Goal: Find specific page/section: Find specific page/section

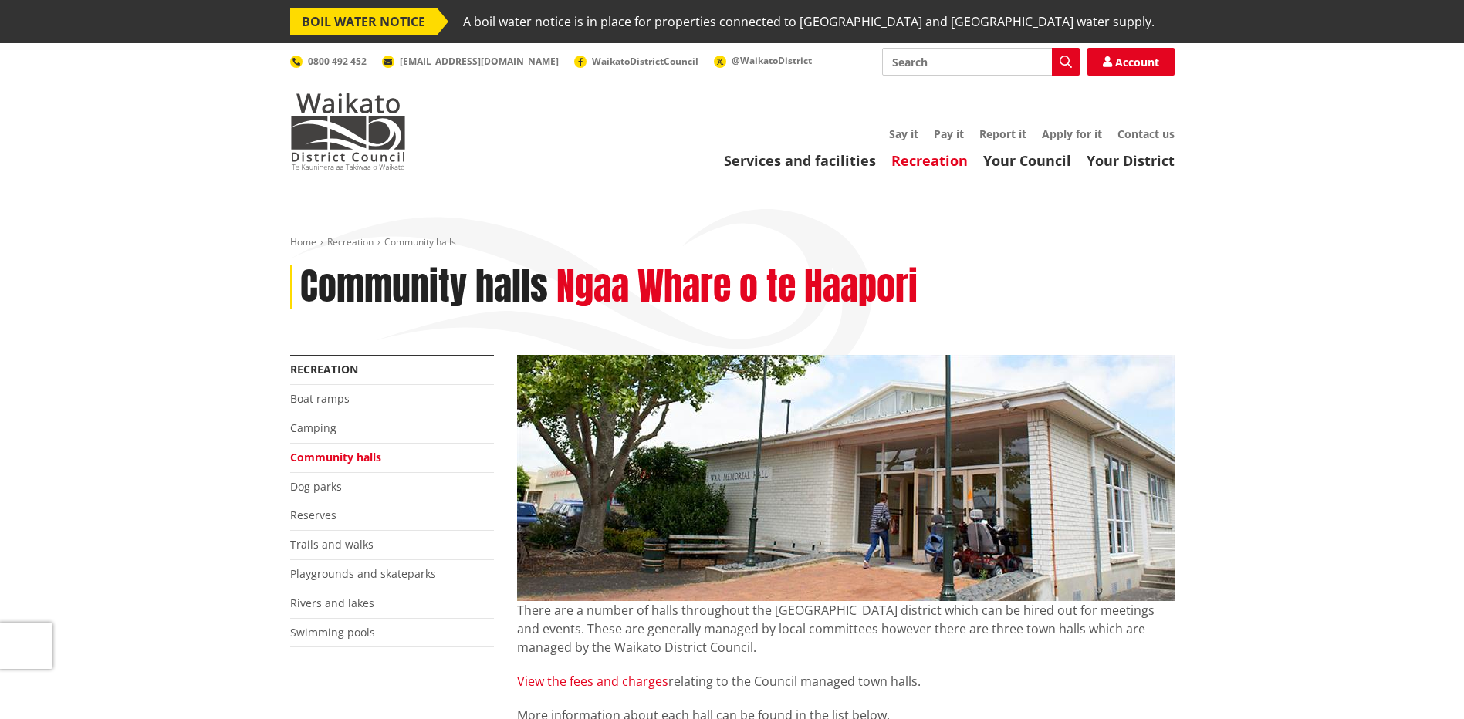
click at [1002, 62] on input "Search" at bounding box center [981, 62] width 198 height 28
type input "eureka hall"
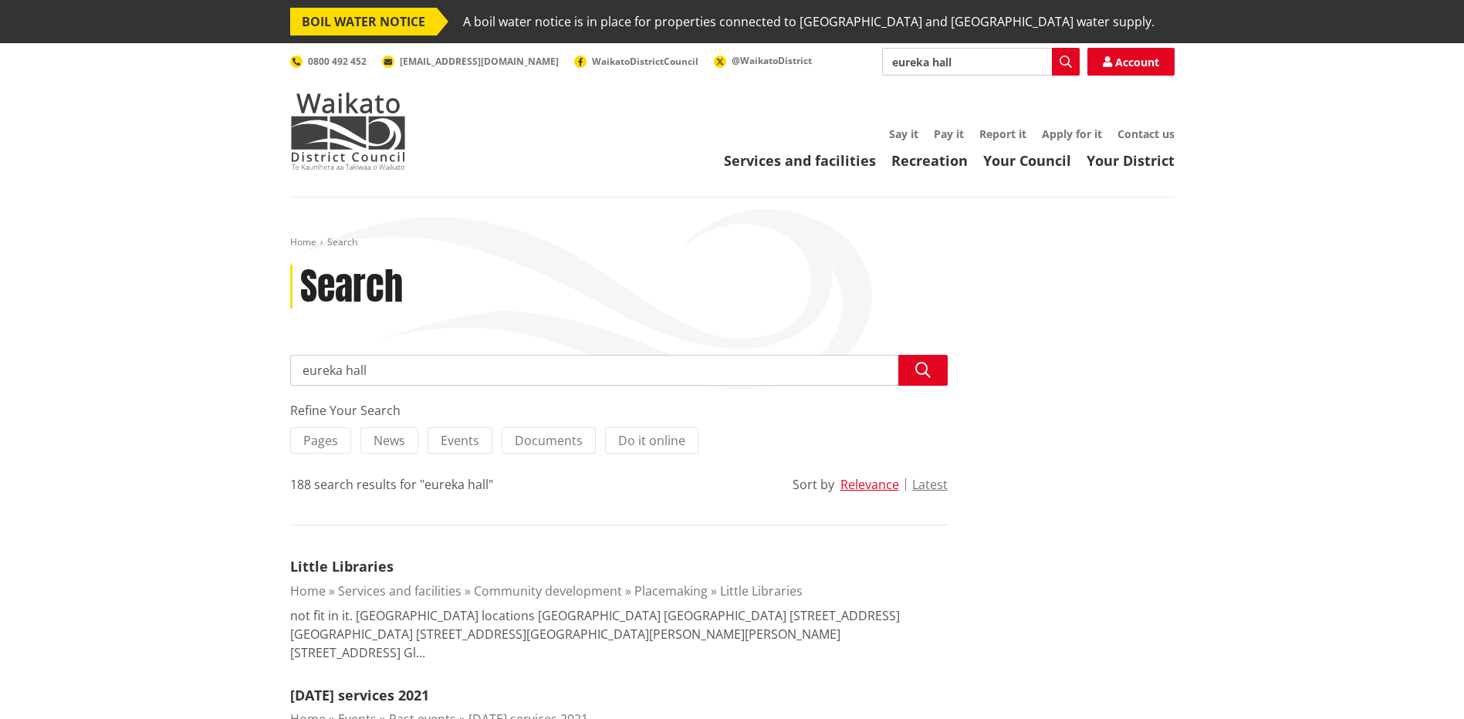
click at [1072, 57] on button "Search" at bounding box center [1066, 62] width 28 height 28
